Goal: Information Seeking & Learning: Learn about a topic

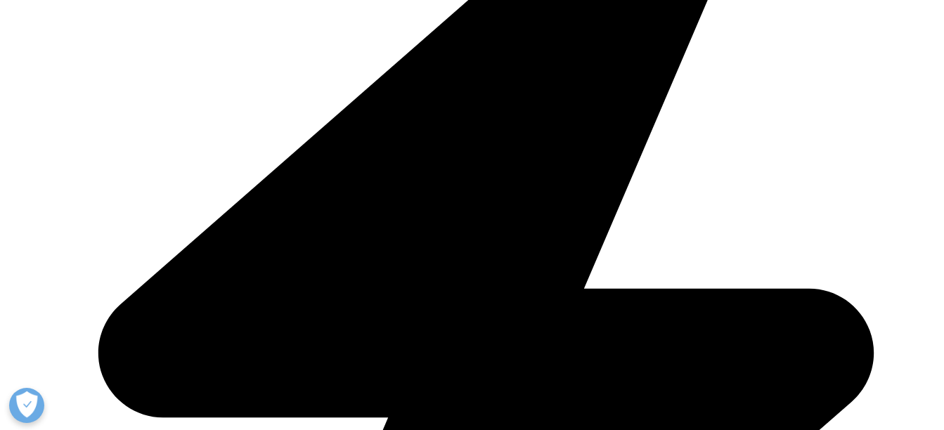
scroll to position [450, 0]
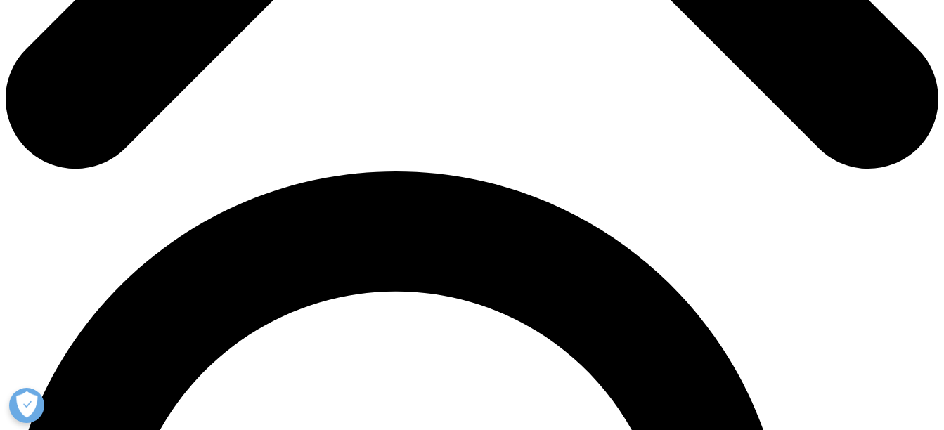
scroll to position [787, 0]
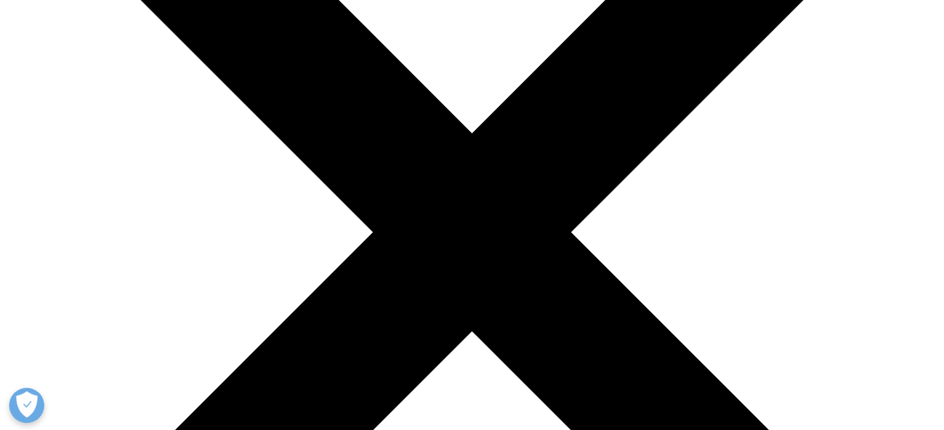
scroll to position [253, 0]
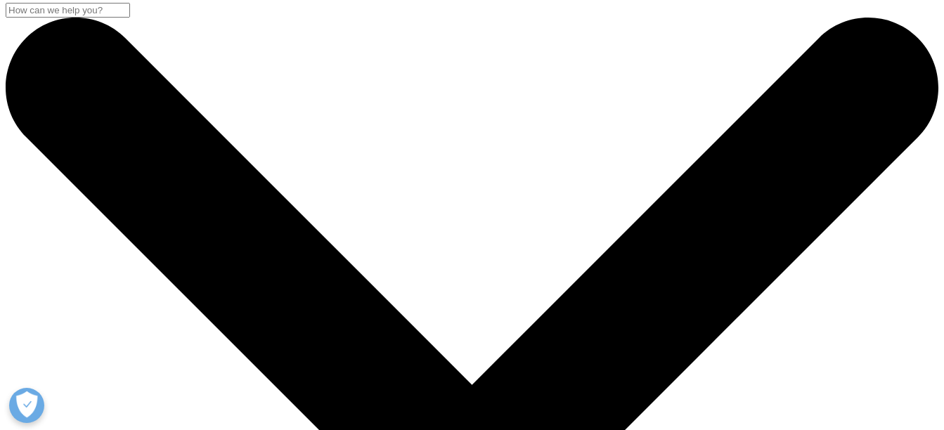
scroll to position [0, 0]
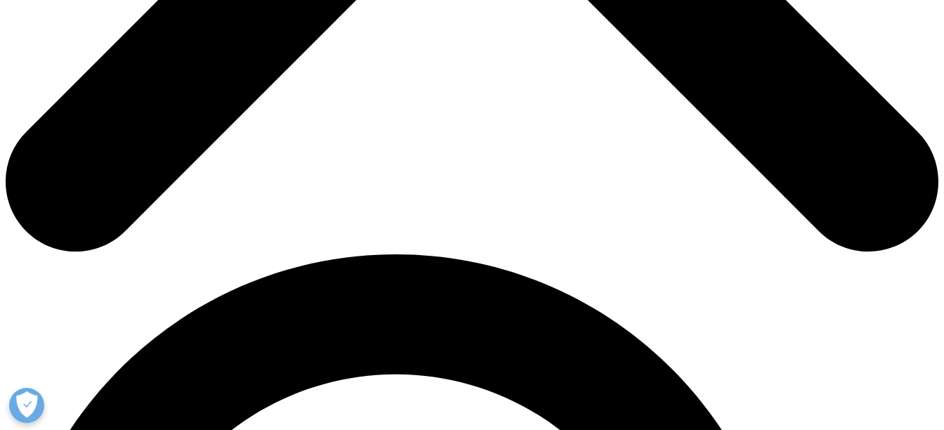
scroll to position [731, 0]
